Goal: Task Accomplishment & Management: Use online tool/utility

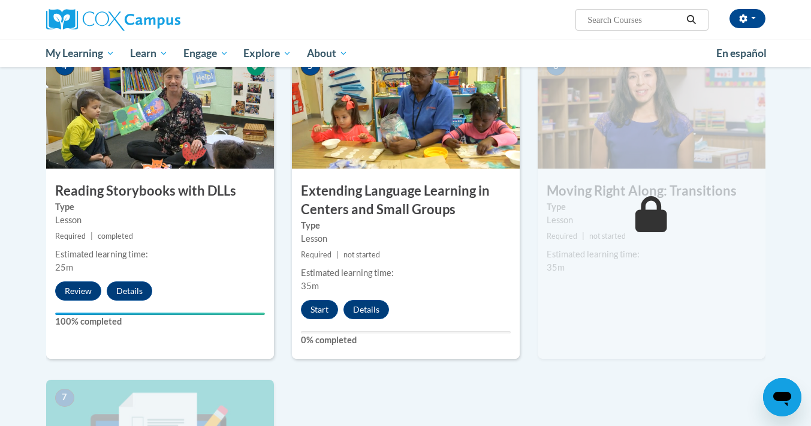
scroll to position [620, 0]
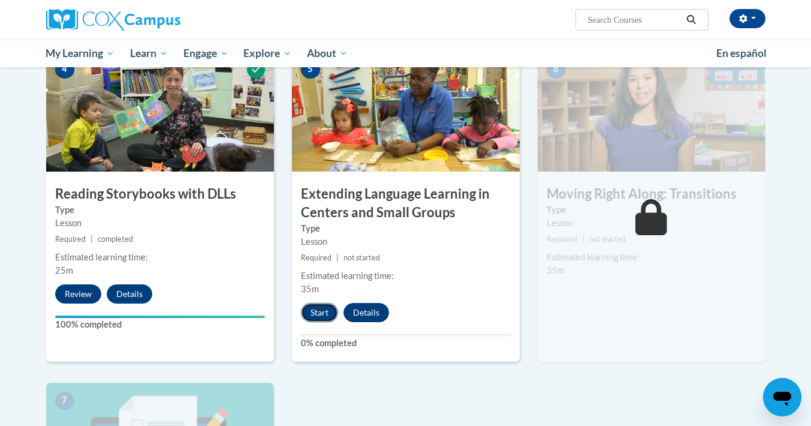
click at [316, 322] on button "Start" at bounding box center [319, 312] width 37 height 19
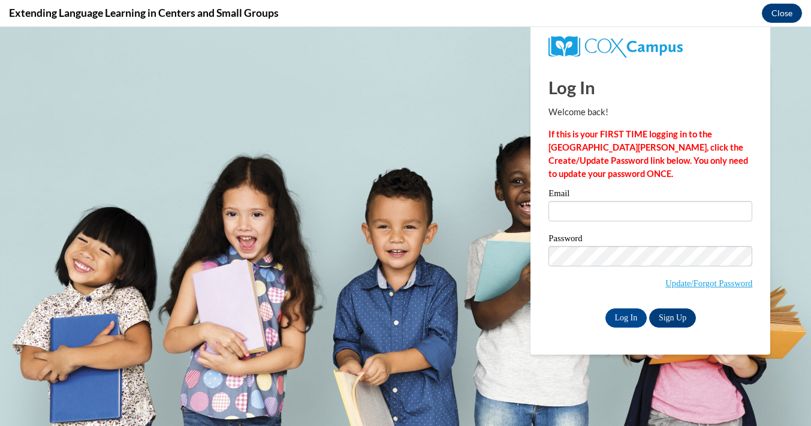
scroll to position [0, 0]
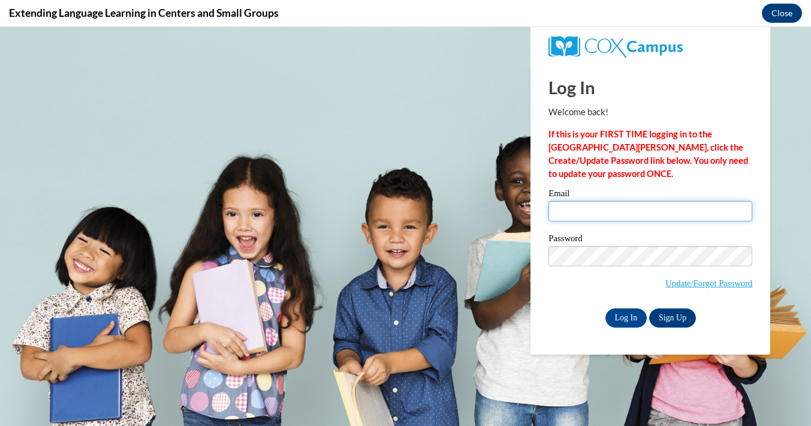
click at [684, 206] on input "Email" at bounding box center [650, 211] width 204 height 20
type input "[EMAIL_ADDRESS][DOMAIN_NAME]"
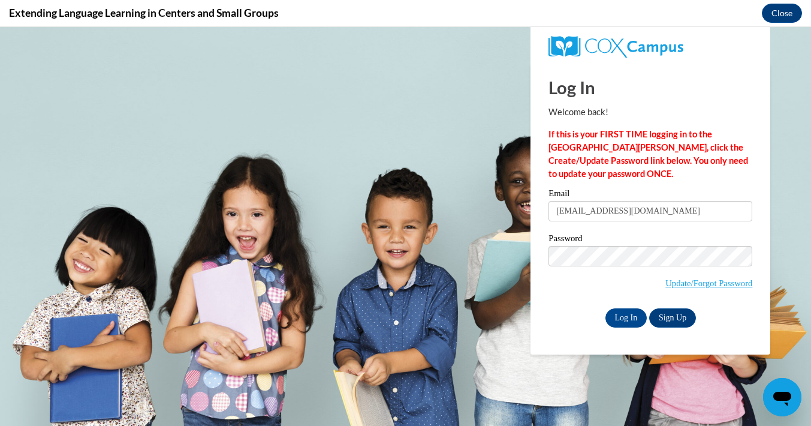
click at [666, 243] on label "Password" at bounding box center [650, 240] width 204 height 12
click at [632, 312] on input "Log In" at bounding box center [626, 317] width 42 height 19
